Goal: Task Accomplishment & Management: Use online tool/utility

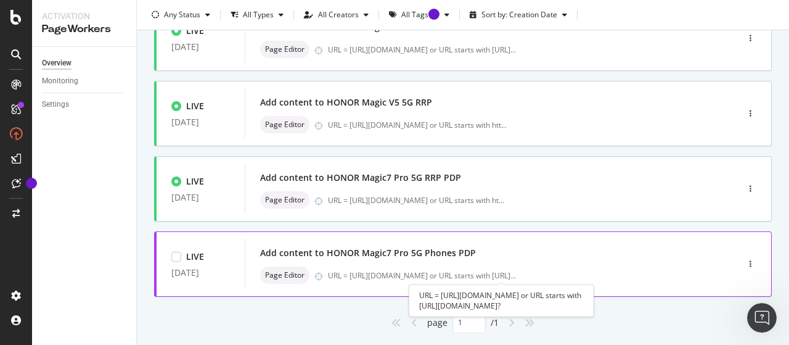
scroll to position [233, 0]
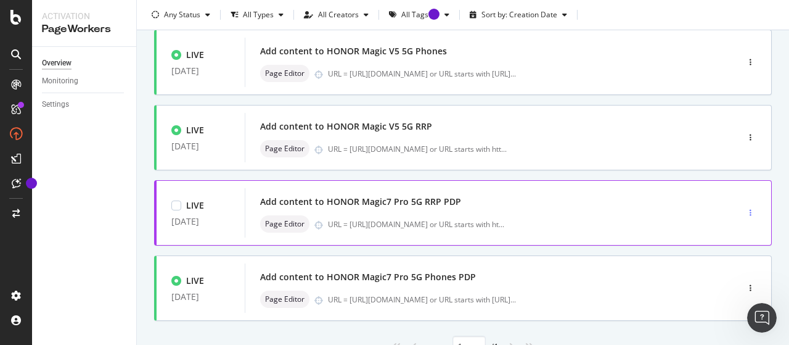
click at [745, 209] on div "button" at bounding box center [751, 212] width 12 height 7
click at [716, 235] on div "Edit" at bounding box center [720, 234] width 57 height 15
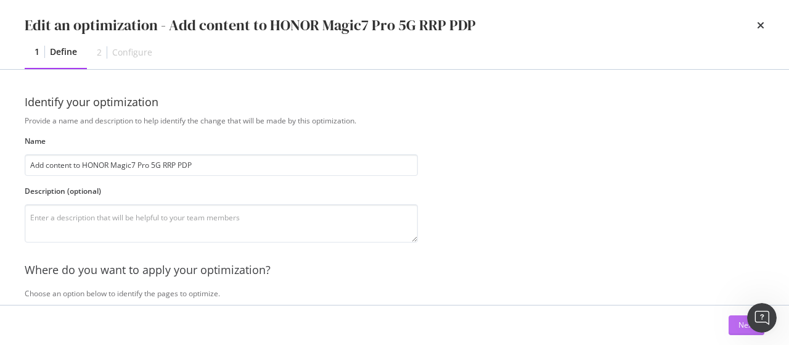
click at [736, 326] on button "Next" at bounding box center [747, 325] width 36 height 20
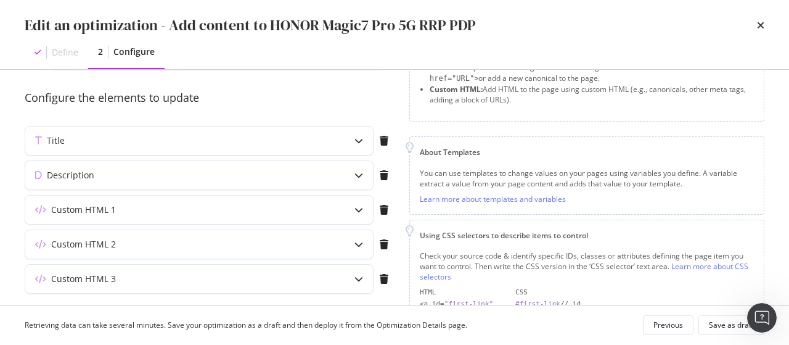
scroll to position [163, 0]
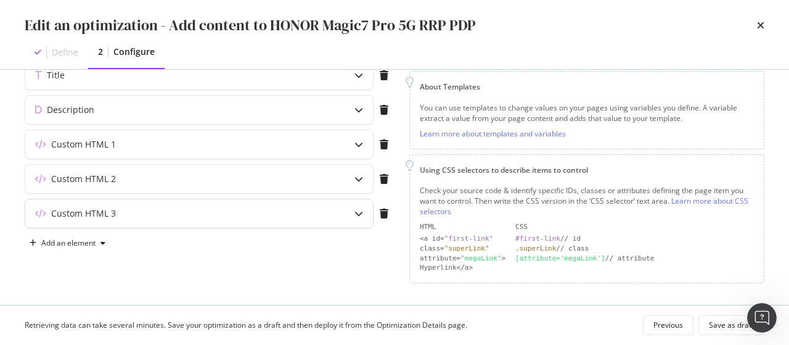
click at [327, 209] on div "Custom HTML 3" at bounding box center [199, 213] width 348 height 28
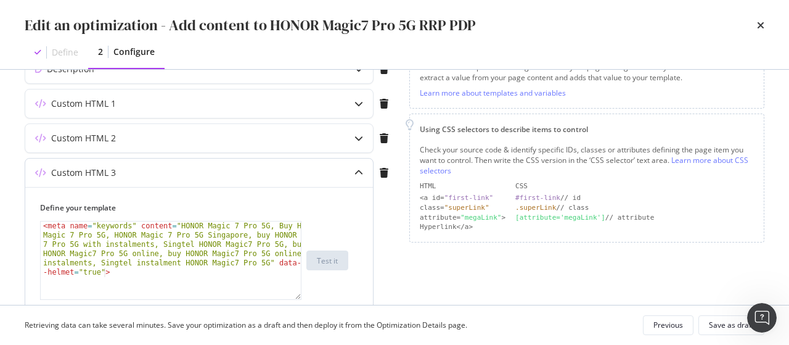
scroll to position [203, 0]
click at [252, 137] on div "Custom HTML 2" at bounding box center [174, 138] width 299 height 12
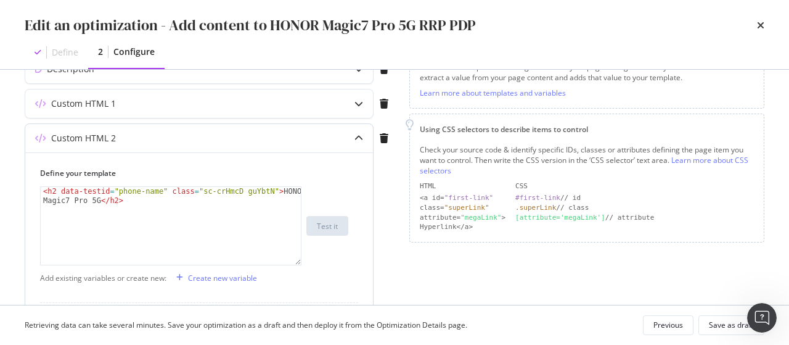
click at [252, 146] on div "Custom HTML 2" at bounding box center [199, 138] width 348 height 28
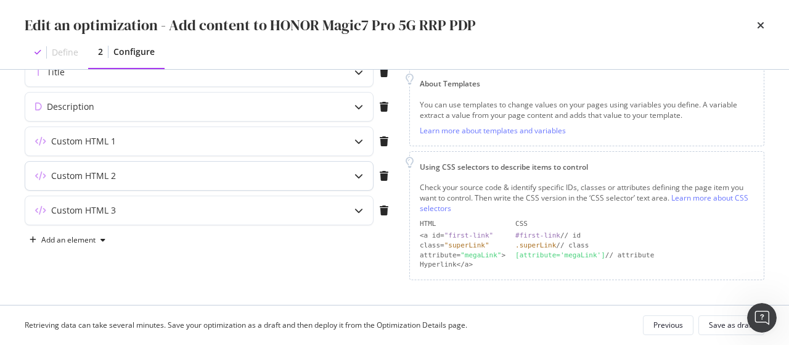
scroll to position [163, 0]
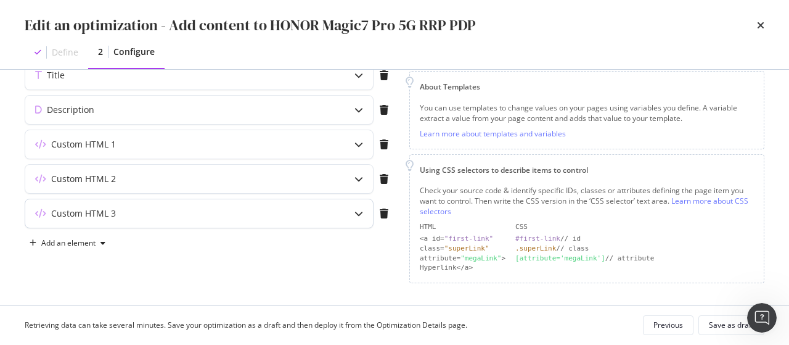
click at [243, 202] on div "Custom HTML 3" at bounding box center [199, 213] width 348 height 28
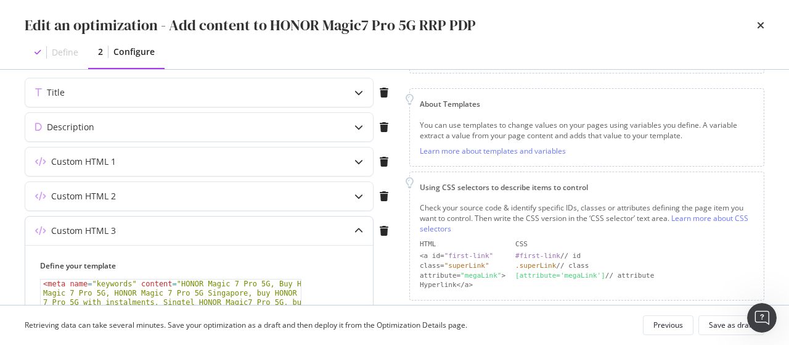
scroll to position [143, 0]
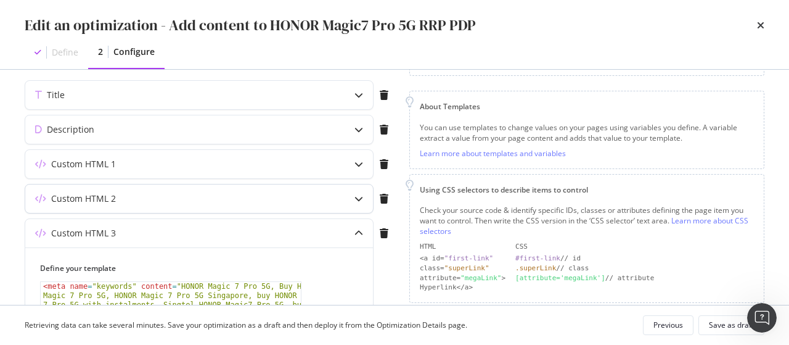
click at [233, 192] on div "Custom HTML 2" at bounding box center [174, 198] width 299 height 12
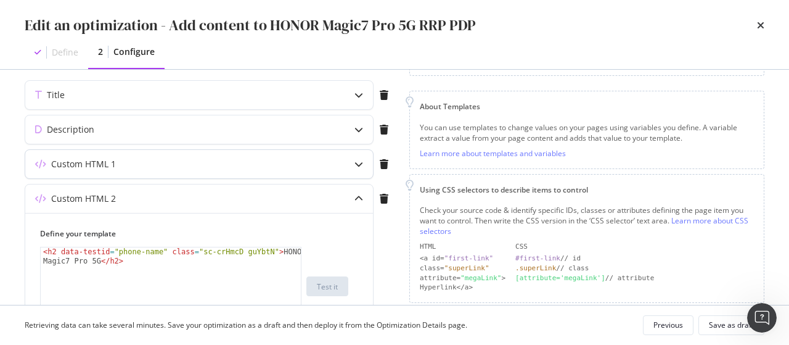
click at [231, 166] on div "Custom HTML 1" at bounding box center [174, 164] width 299 height 12
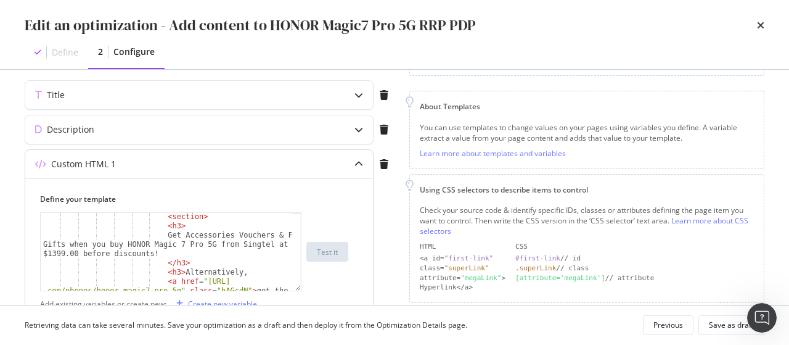
scroll to position [518, 0]
type textarea "Get Accessories Vouchers & Free Gifts when you buy HONOR Magic 7 Pro 5G from Si…"
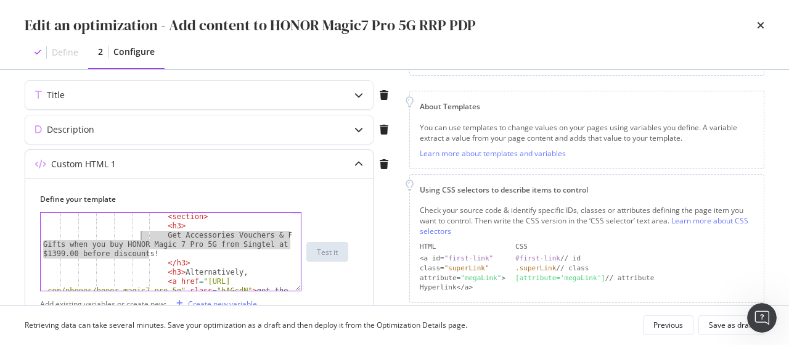
drag, startPoint x: 157, startPoint y: 252, endPoint x: 142, endPoint y: 235, distance: 22.7
click at [142, 235] on div "< section > < h3 > Get Accessories Vouchers & Free Gifts when you buy HONOR Mag…" at bounding box center [167, 269] width 252 height 115
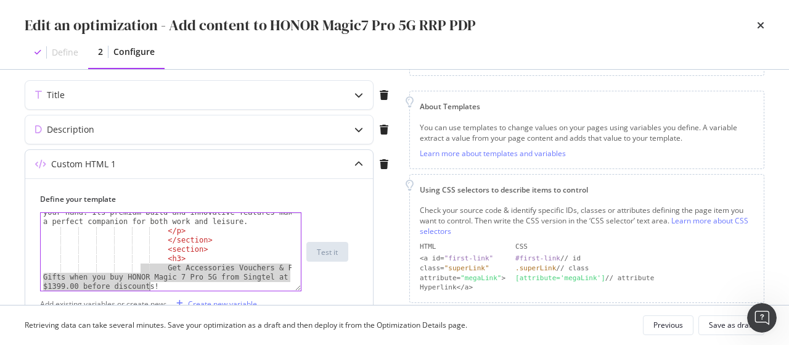
scroll to position [486, 0]
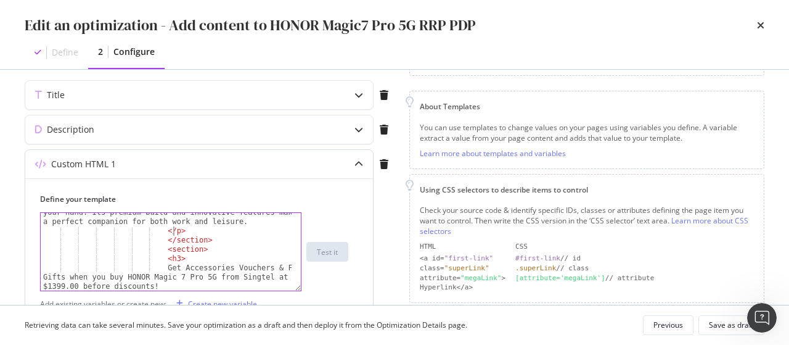
click at [228, 227] on div "The Honor Magic7 Pro combines style and functionality with its sleek, ergonomic…" at bounding box center [167, 251] width 252 height 125
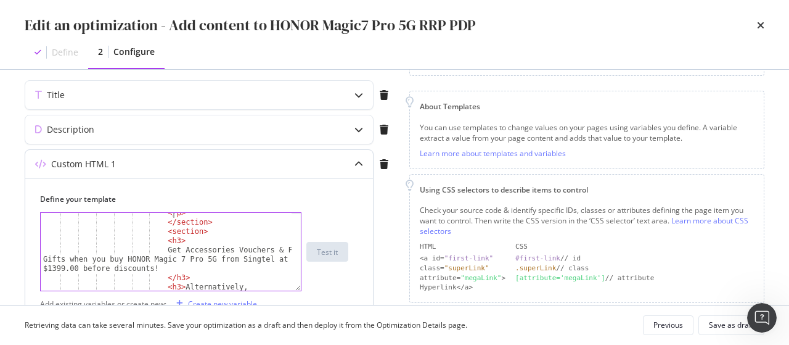
scroll to position [505, 0]
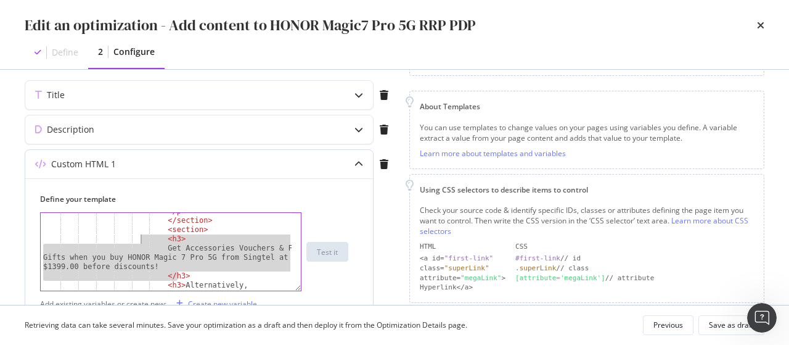
drag, startPoint x: 180, startPoint y: 273, endPoint x: 152, endPoint y: 240, distance: 43.7
click at [152, 240] on div "</ p > </ section > < section > < h3 > Get Accessories Vouchers & Free Gifts wh…" at bounding box center [167, 264] width 252 height 115
click at [175, 255] on div "</ p > </ section > < section > < h3 > Get Accessories Vouchers & Free Gifts wh…" at bounding box center [166, 252] width 251 height 78
type textarea "Get Accessories Vouchers & Free Gifts when you buy HONOR Magic 7 Pro 5G from Si…"
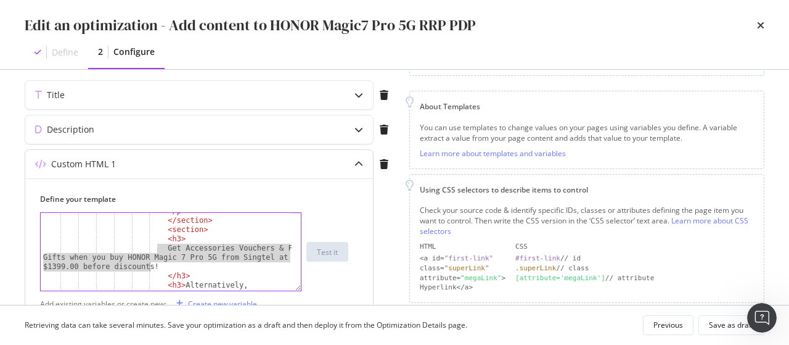
drag, startPoint x: 157, startPoint y: 247, endPoint x: 164, endPoint y: 263, distance: 17.7
click at [164, 263] on div "</ p > </ section > < section > < h3 > Get Accessories Vouchers & Free Gifts wh…" at bounding box center [167, 264] width 252 height 115
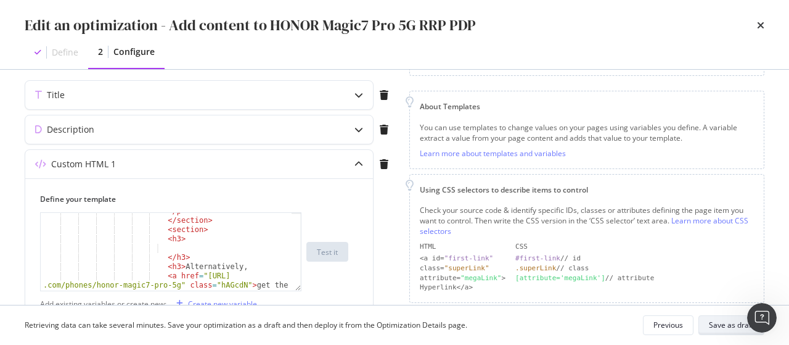
click at [735, 322] on div "Save as draft" at bounding box center [731, 324] width 45 height 10
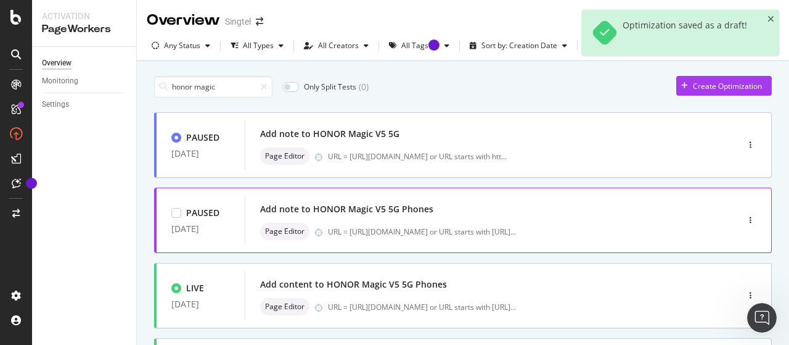
scroll to position [287, 0]
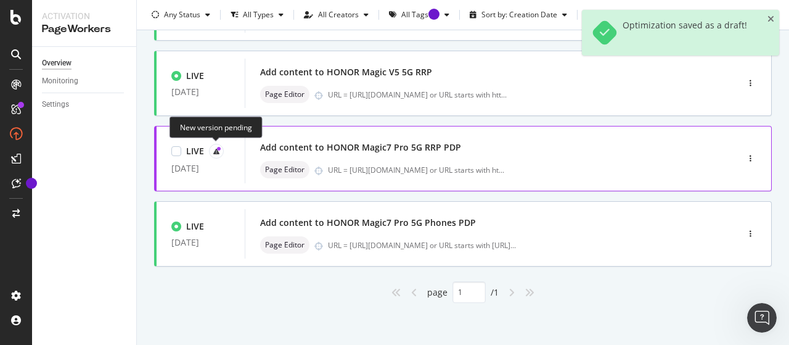
click at [219, 147] on icon at bounding box center [219, 149] width 4 height 4
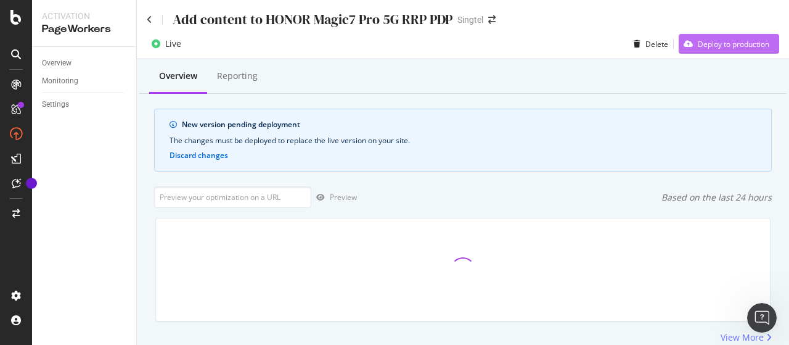
click at [706, 47] on div "Deploy to production" at bounding box center [734, 44] width 72 height 10
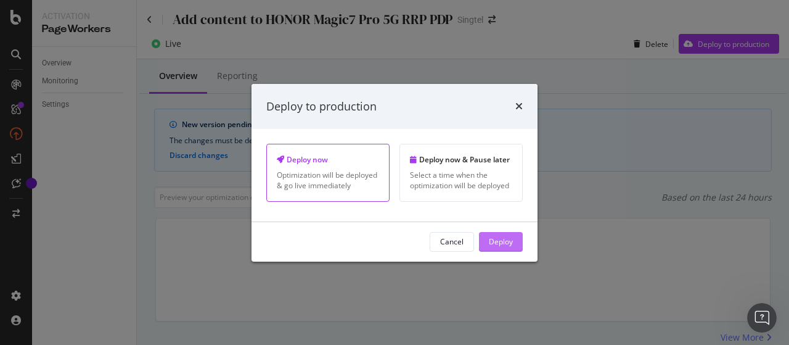
click at [502, 245] on div "Deploy" at bounding box center [501, 241] width 24 height 10
